Goal: Transaction & Acquisition: Purchase product/service

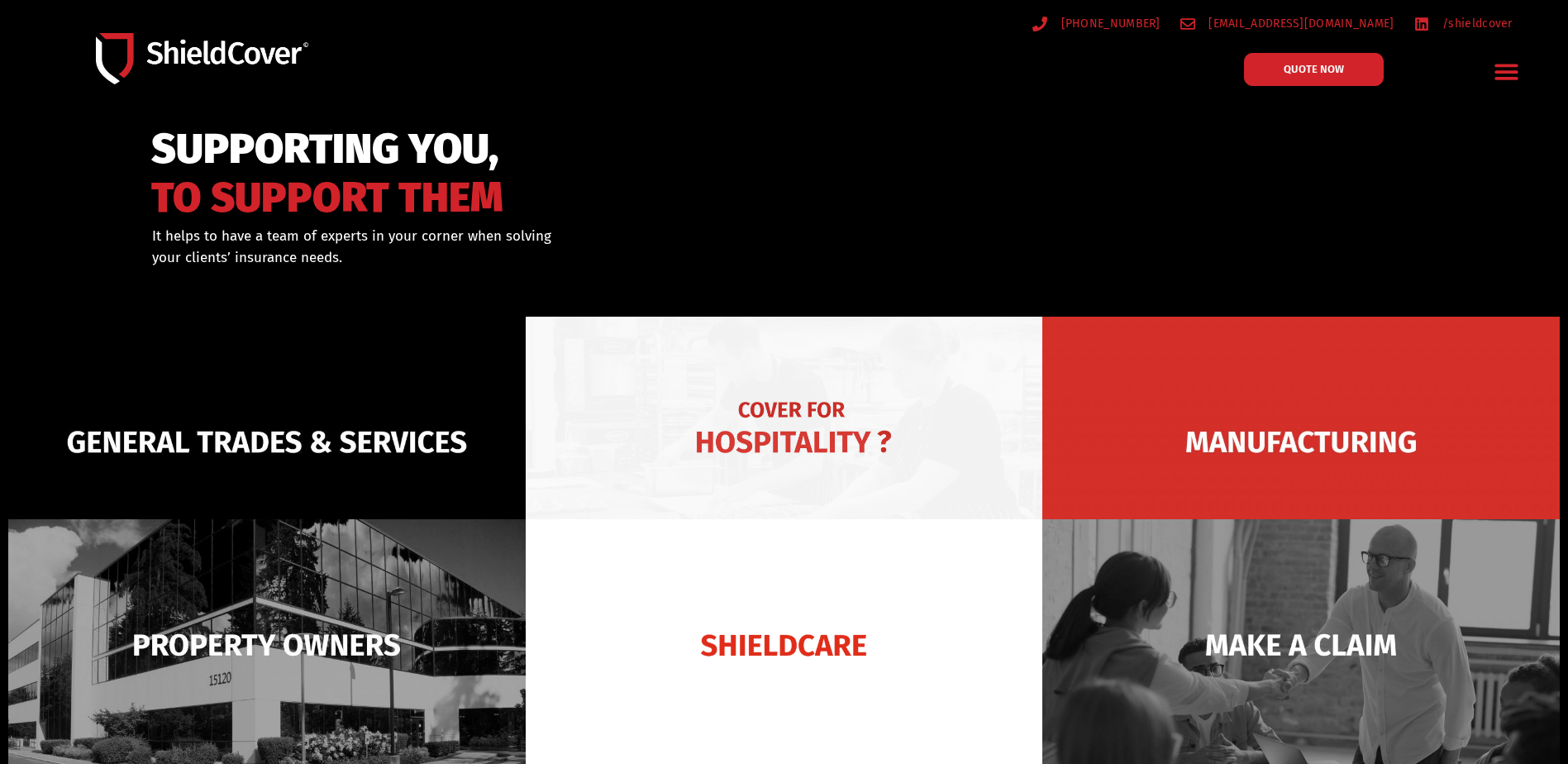
scroll to position [166, 0]
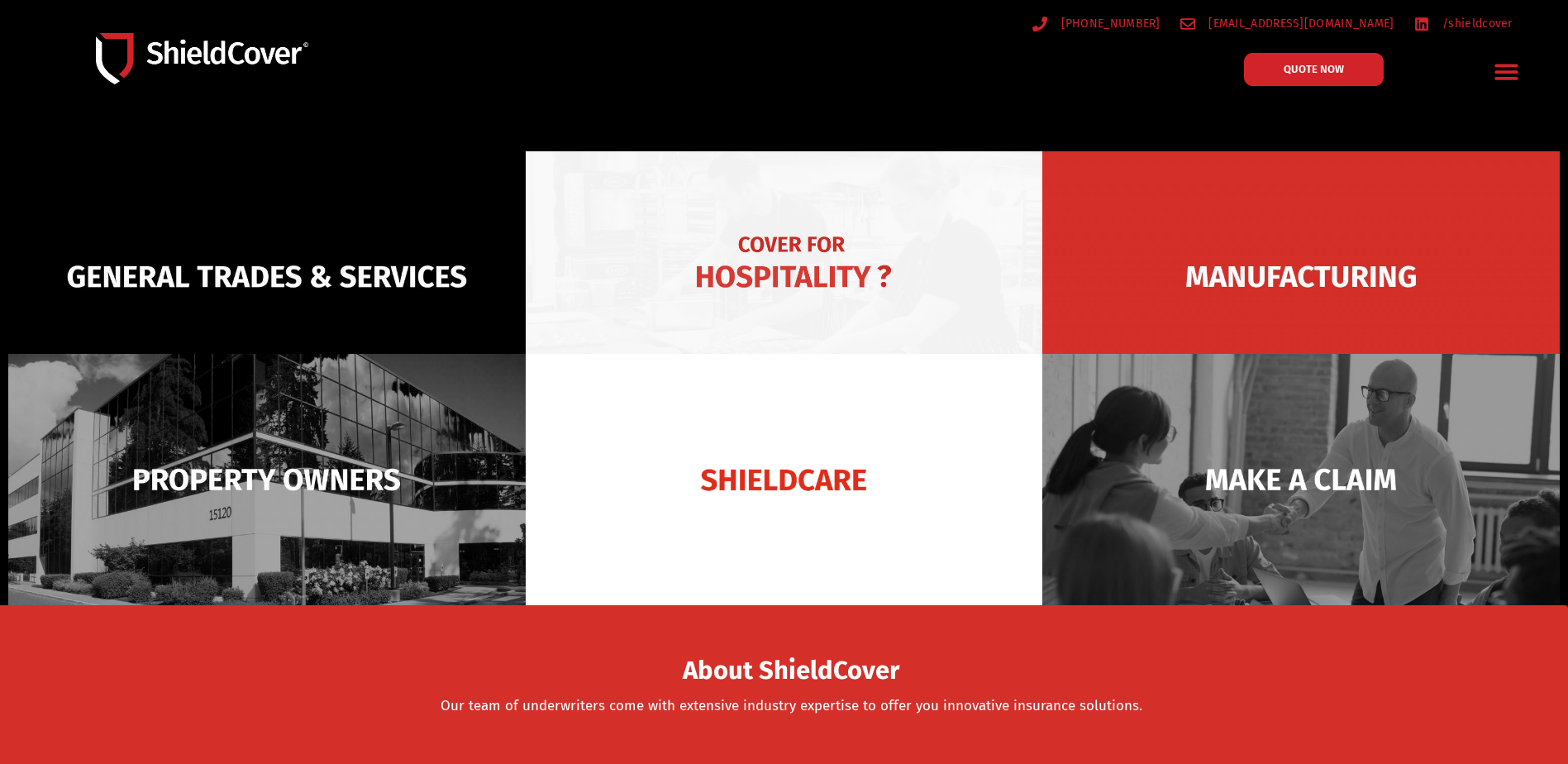
drag, startPoint x: 0, startPoint y: 0, endPoint x: 662, endPoint y: 204, distance: 692.7
click at [662, 204] on img at bounding box center [784, 276] width 518 height 251
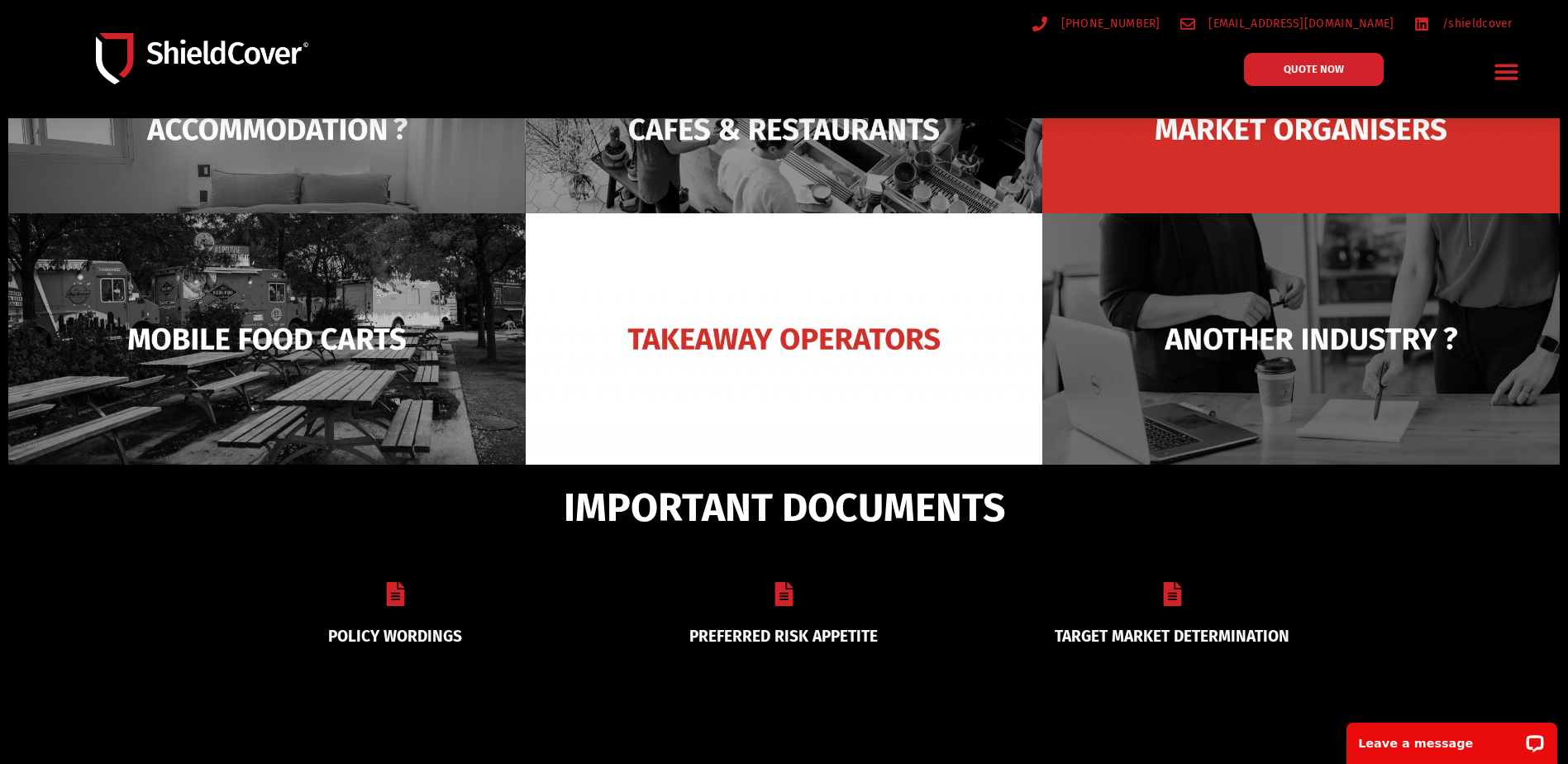
scroll to position [166, 0]
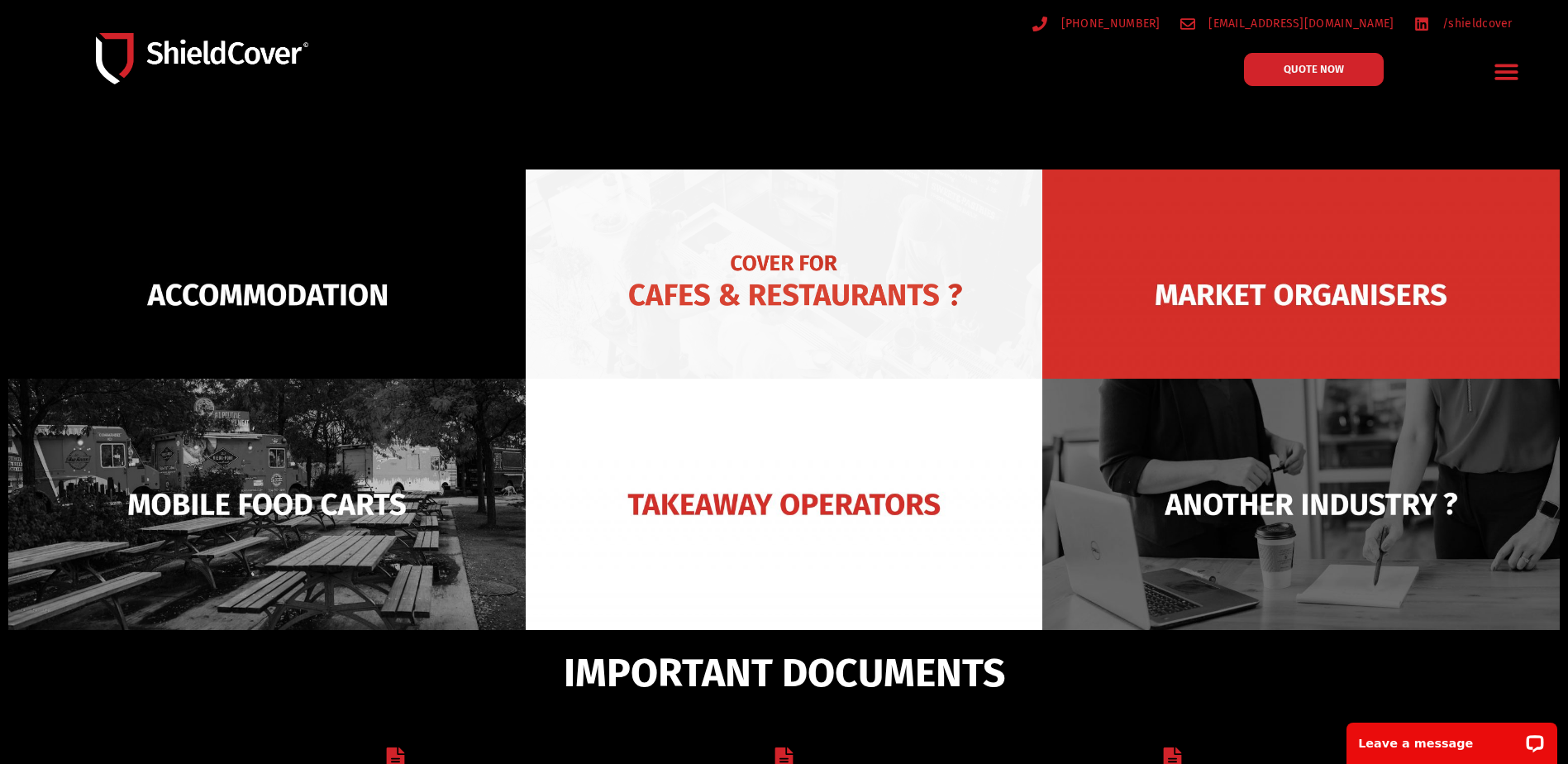
click at [726, 248] on img at bounding box center [784, 295] width 518 height 251
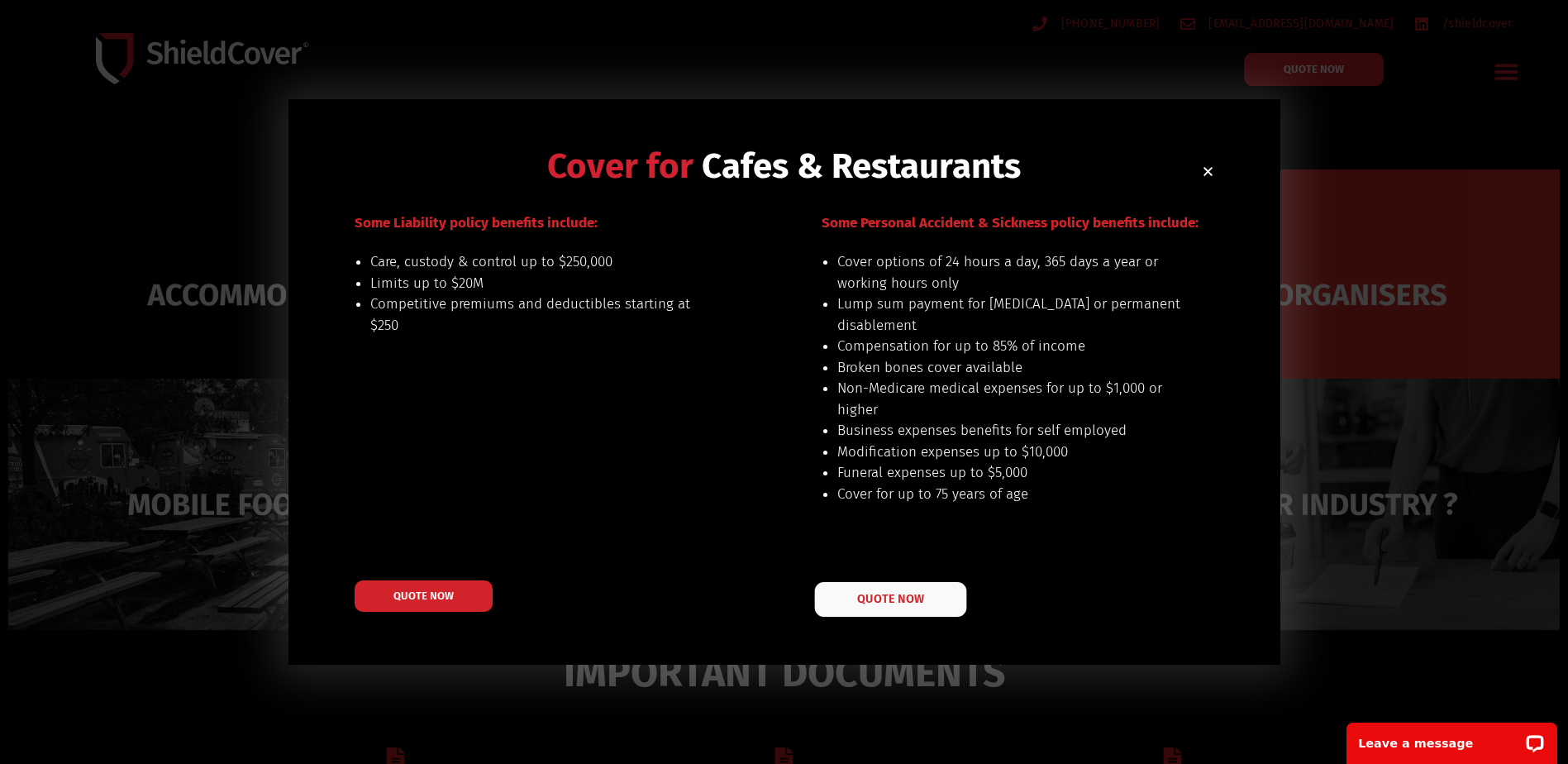
click at [895, 583] on link "QUOTE NOW" at bounding box center [890, 599] width 152 height 35
